Goal: Share content

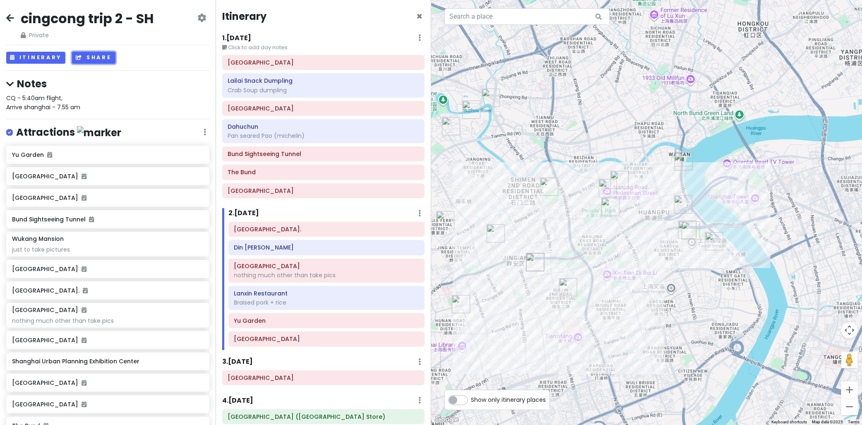
click at [78, 53] on button "Share" at bounding box center [93, 58] width 43 height 12
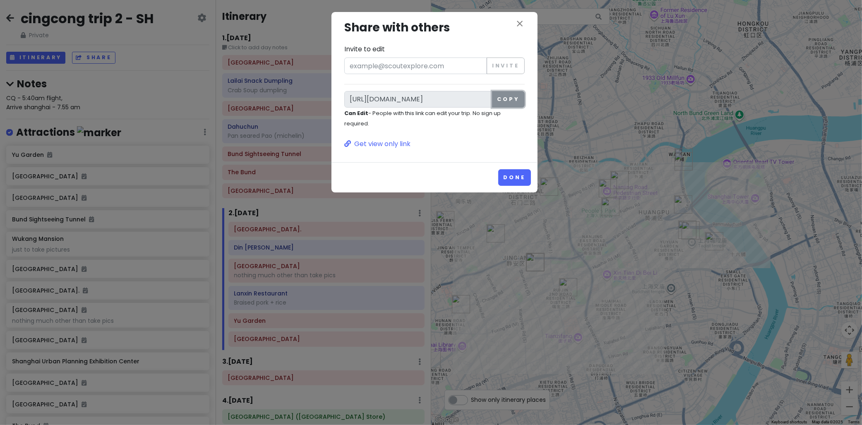
click at [512, 98] on button "Copy" at bounding box center [508, 99] width 33 height 17
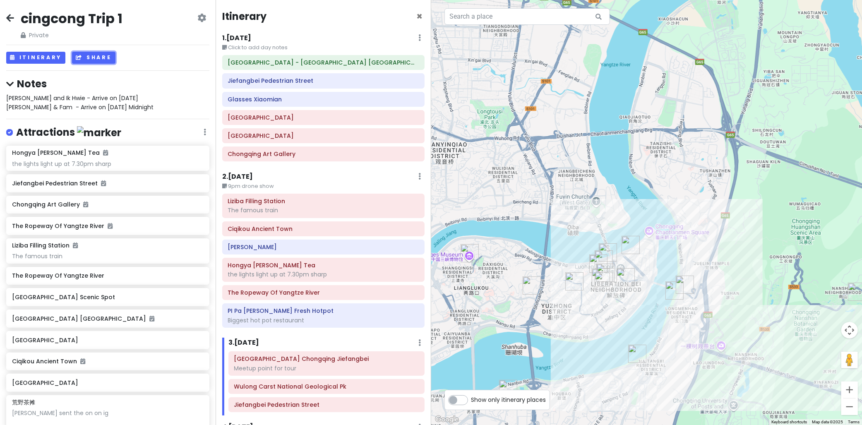
click at [80, 56] on icon at bounding box center [79, 57] width 7 height 5
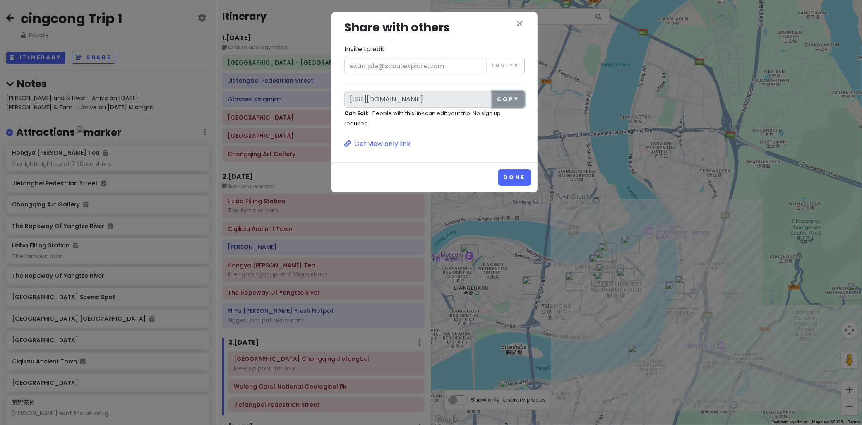
click at [514, 100] on button "Copy" at bounding box center [508, 99] width 33 height 17
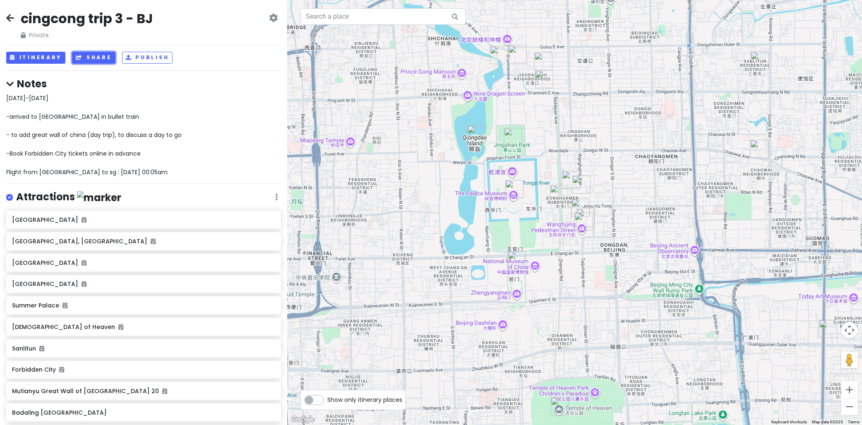
click at [79, 59] on icon at bounding box center [79, 57] width 7 height 5
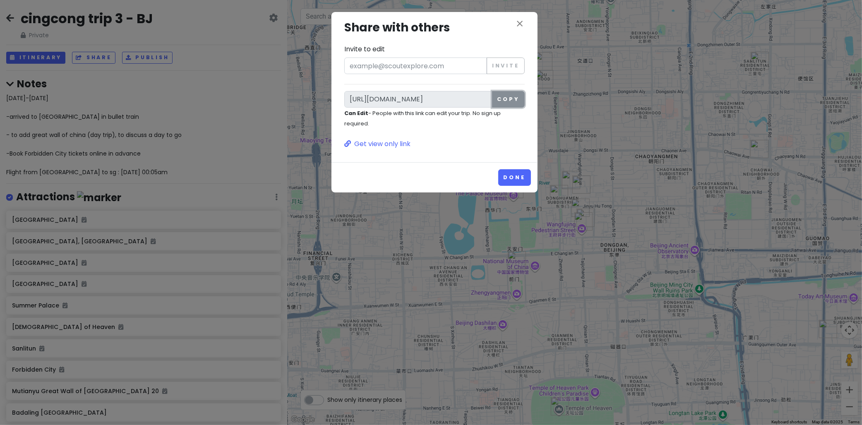
click at [515, 102] on button "Copy" at bounding box center [508, 99] width 33 height 17
click at [454, 152] on div "close Share with others Invite to edit Invite [URL][DOMAIN_NAME] Copy Can Edit …" at bounding box center [434, 87] width 206 height 150
click at [524, 23] on icon "close" at bounding box center [520, 24] width 10 height 10
